Goal: Information Seeking & Learning: Learn about a topic

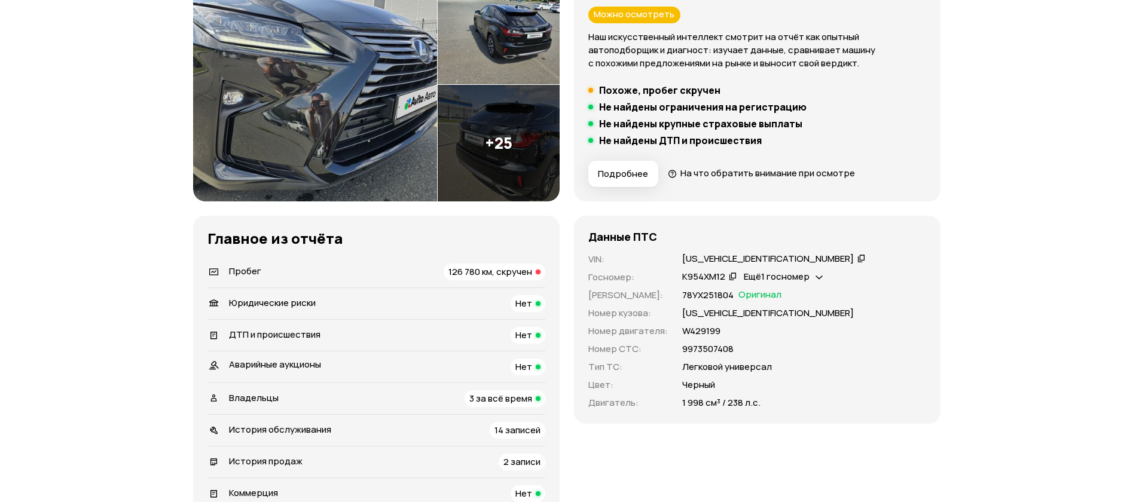
scroll to position [359, 0]
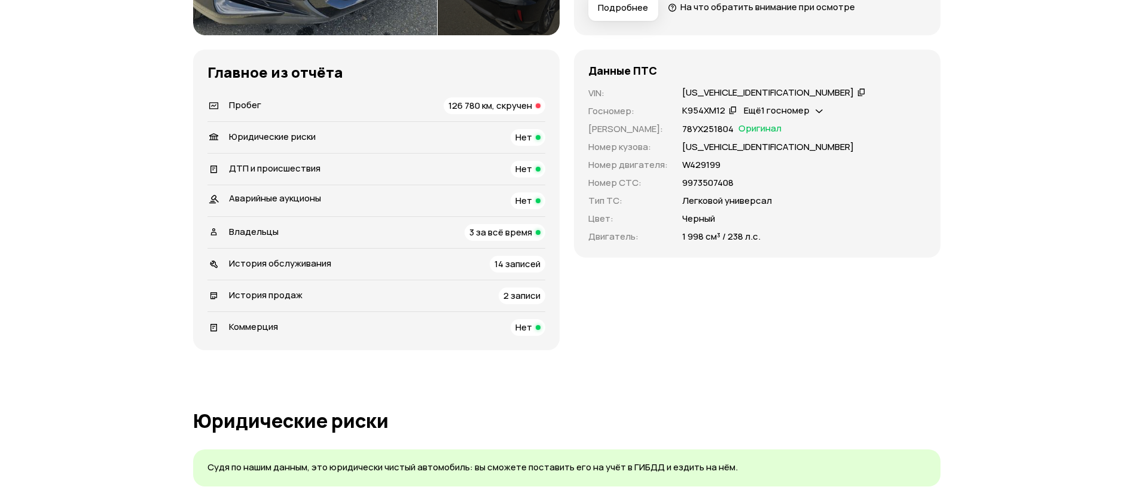
click at [246, 100] on span "Пробег" at bounding box center [245, 105] width 32 height 13
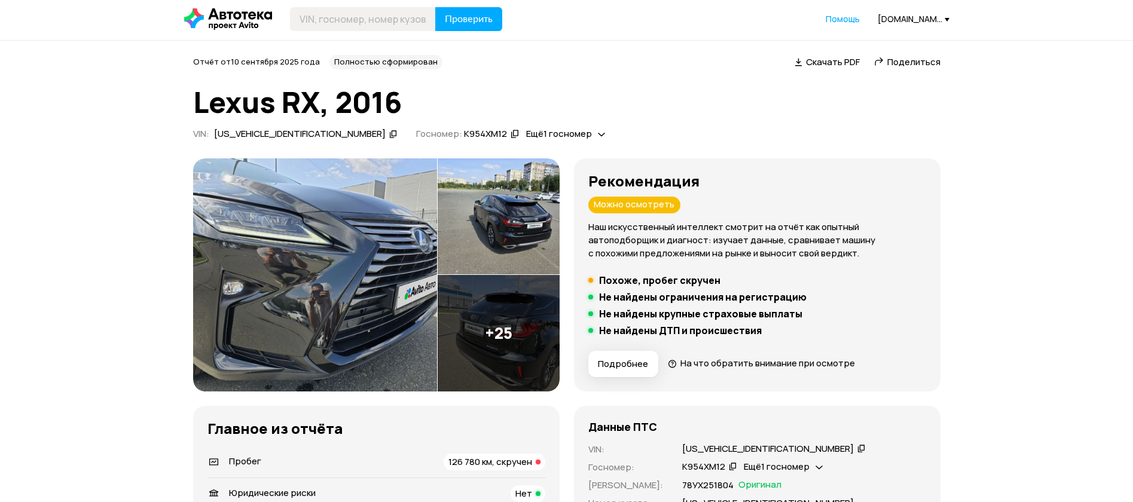
scroll to position [0, 0]
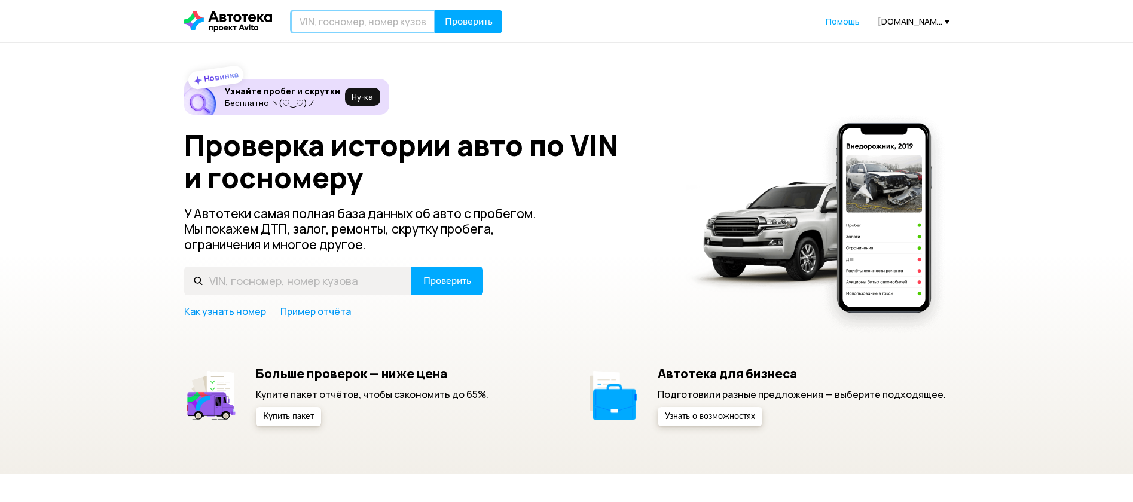
click at [364, 14] on input "text" at bounding box center [363, 22] width 146 height 24
paste input "[US_VEHICLE_IDENTIFICATION_NUMBER]"
type input "[US_VEHICLE_IDENTIFICATION_NUMBER]"
click at [478, 11] on button "Проверить" at bounding box center [468, 22] width 67 height 24
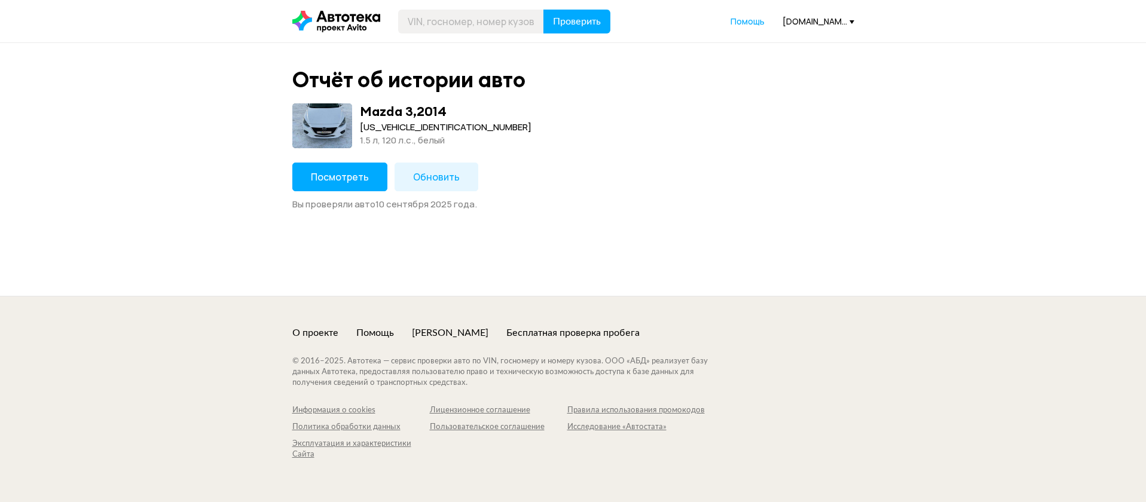
click at [324, 187] on button "Посмотреть" at bounding box center [339, 177] width 95 height 29
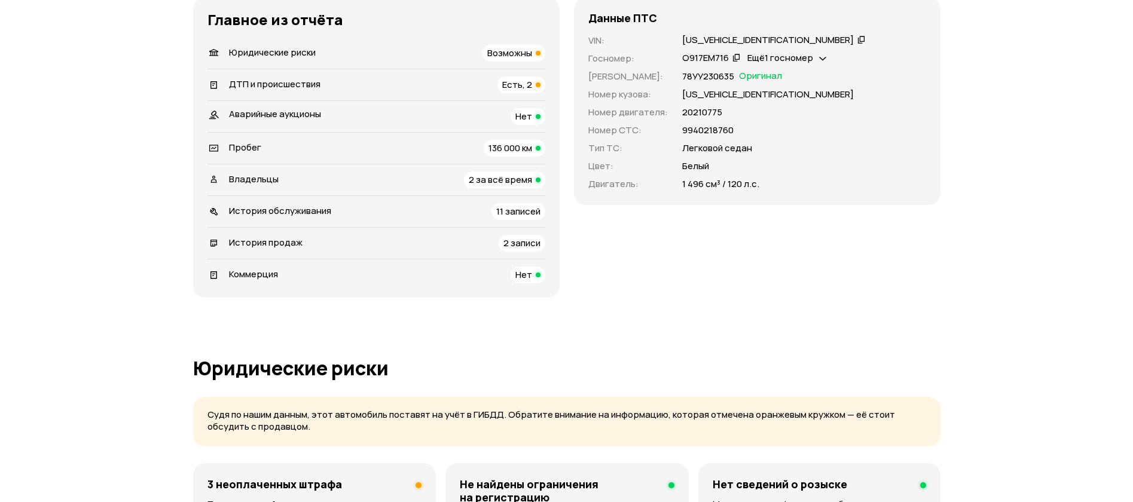
scroll to position [269, 0]
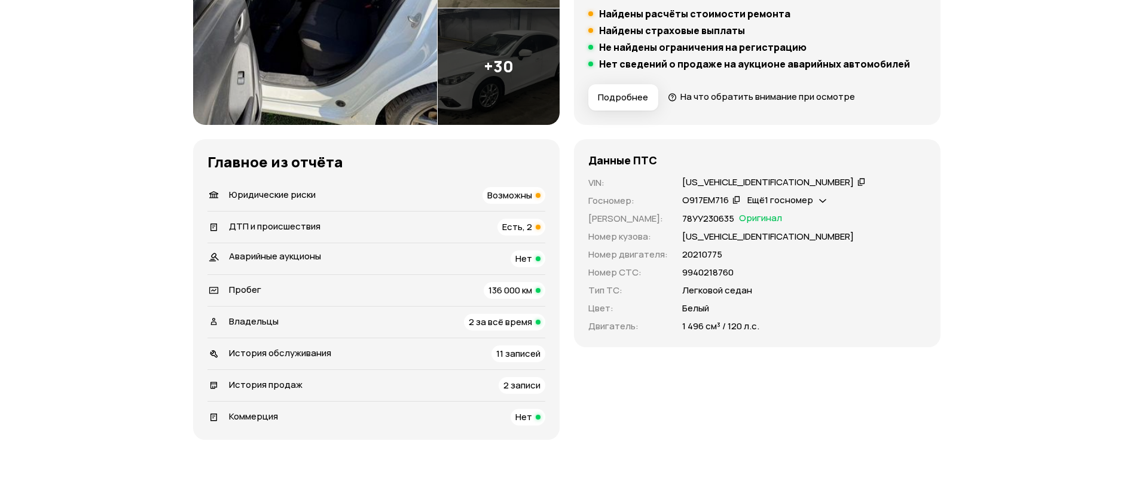
click at [265, 228] on span "ДТП и происшествия" at bounding box center [274, 226] width 91 height 13
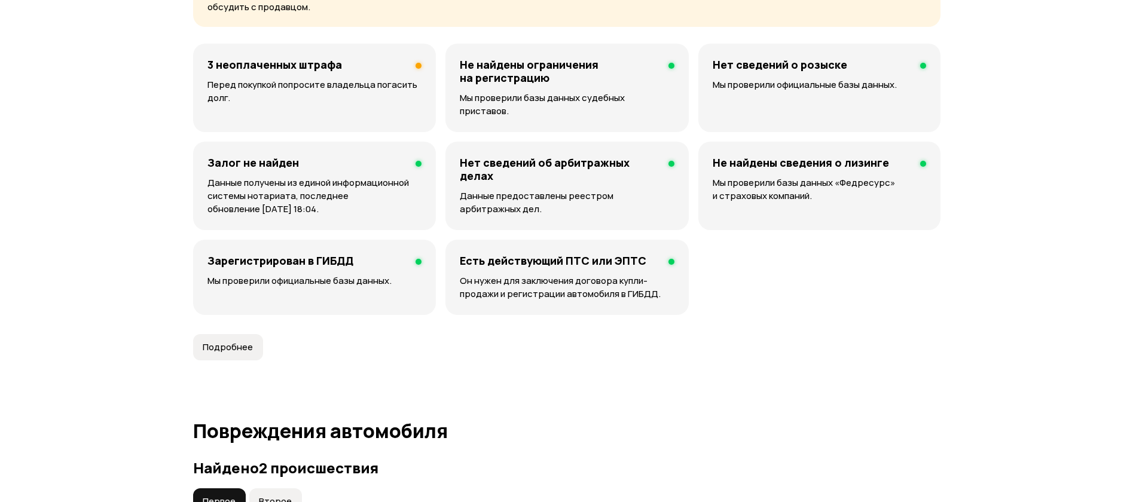
scroll to position [341, 0]
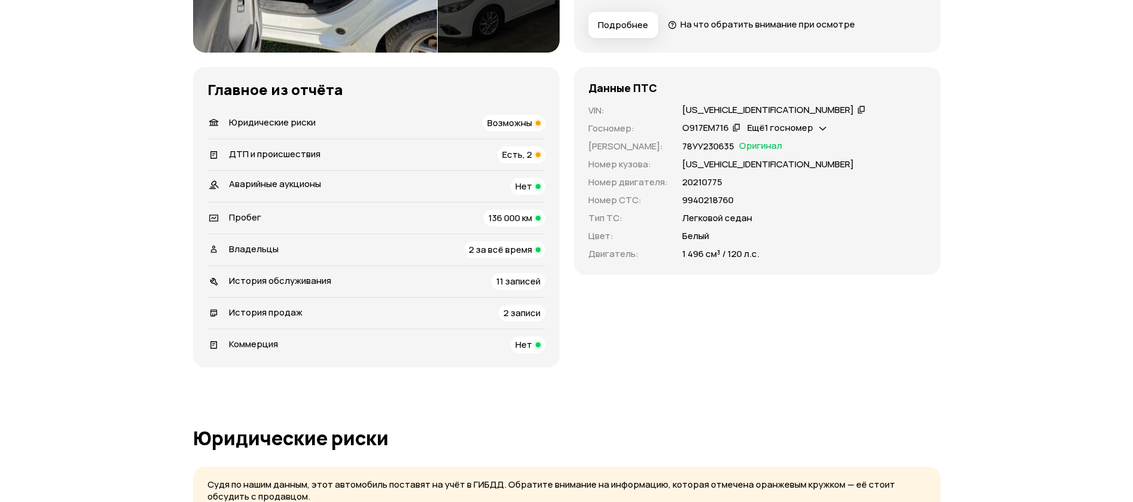
click at [259, 109] on li "Юридические риски Возможны" at bounding box center [376, 123] width 338 height 31
click at [261, 118] on span "Юридические риски" at bounding box center [272, 122] width 87 height 13
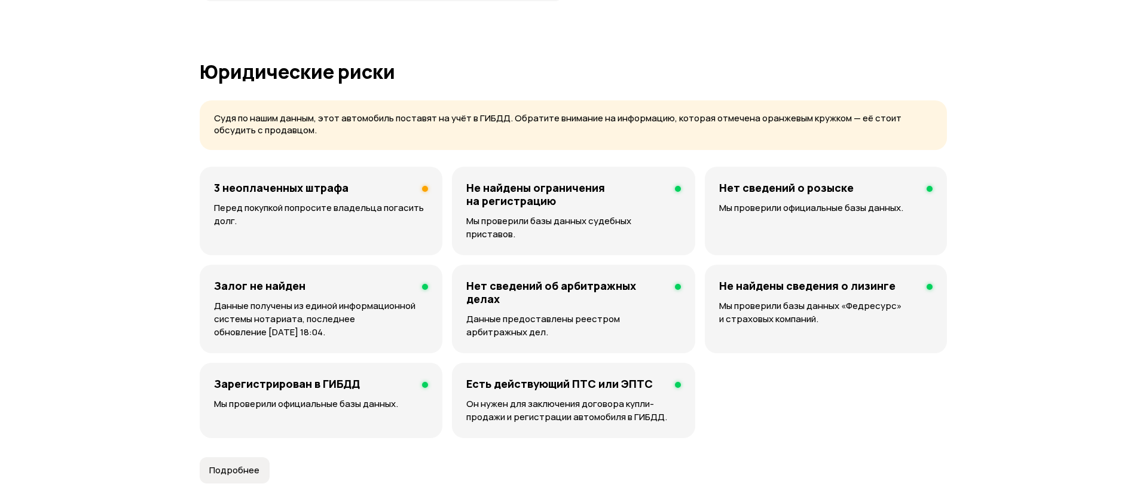
scroll to position [769, 0]
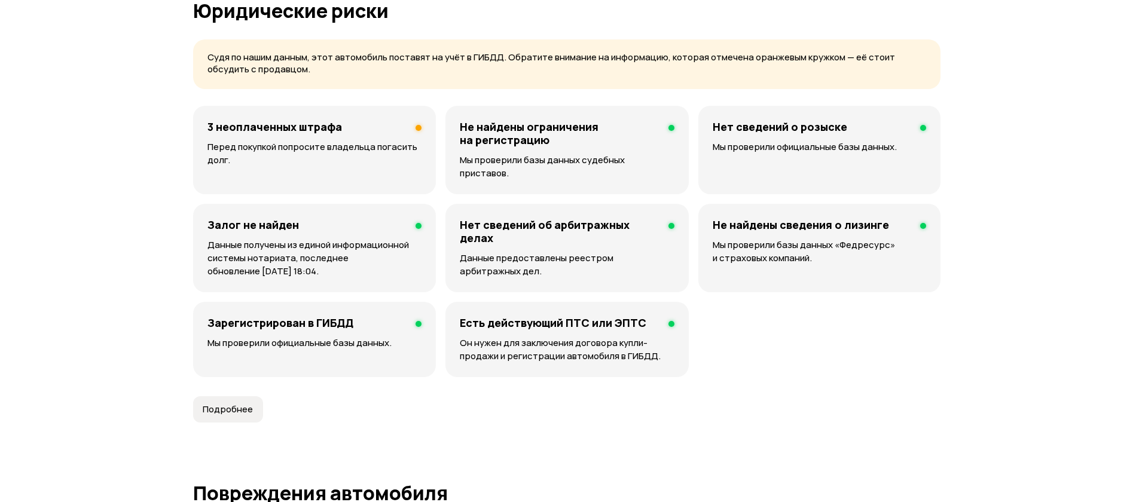
click at [250, 126] on h4 "3 неоплаченных штрафа" at bounding box center [274, 126] width 135 height 13
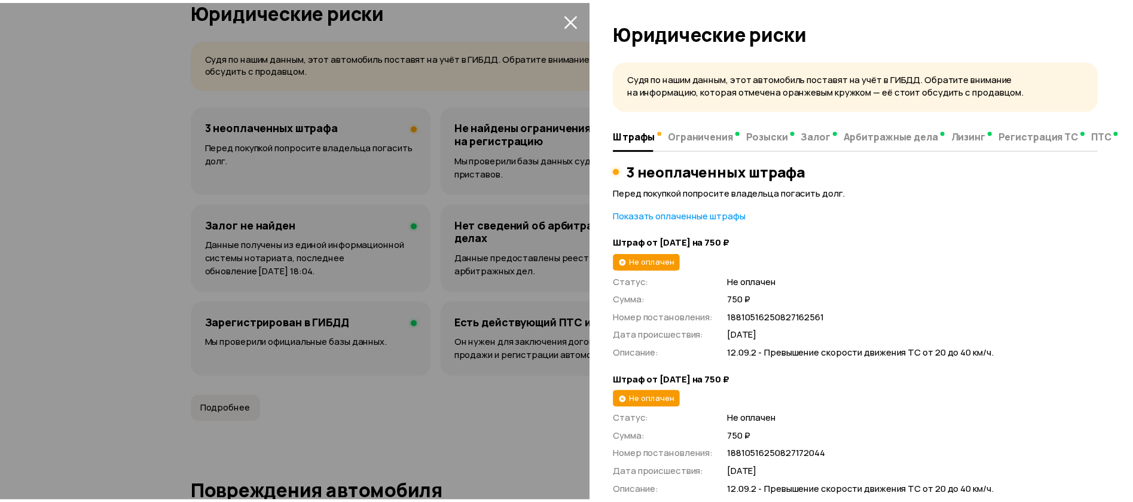
scroll to position [0, 0]
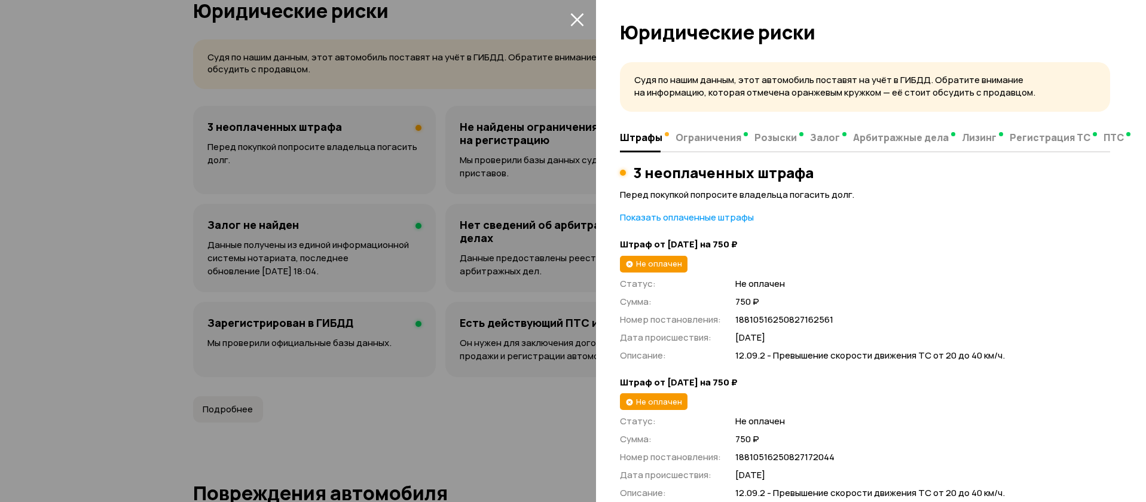
click at [131, 353] on div at bounding box center [573, 251] width 1146 height 502
